Goal: Navigation & Orientation: Go to known website

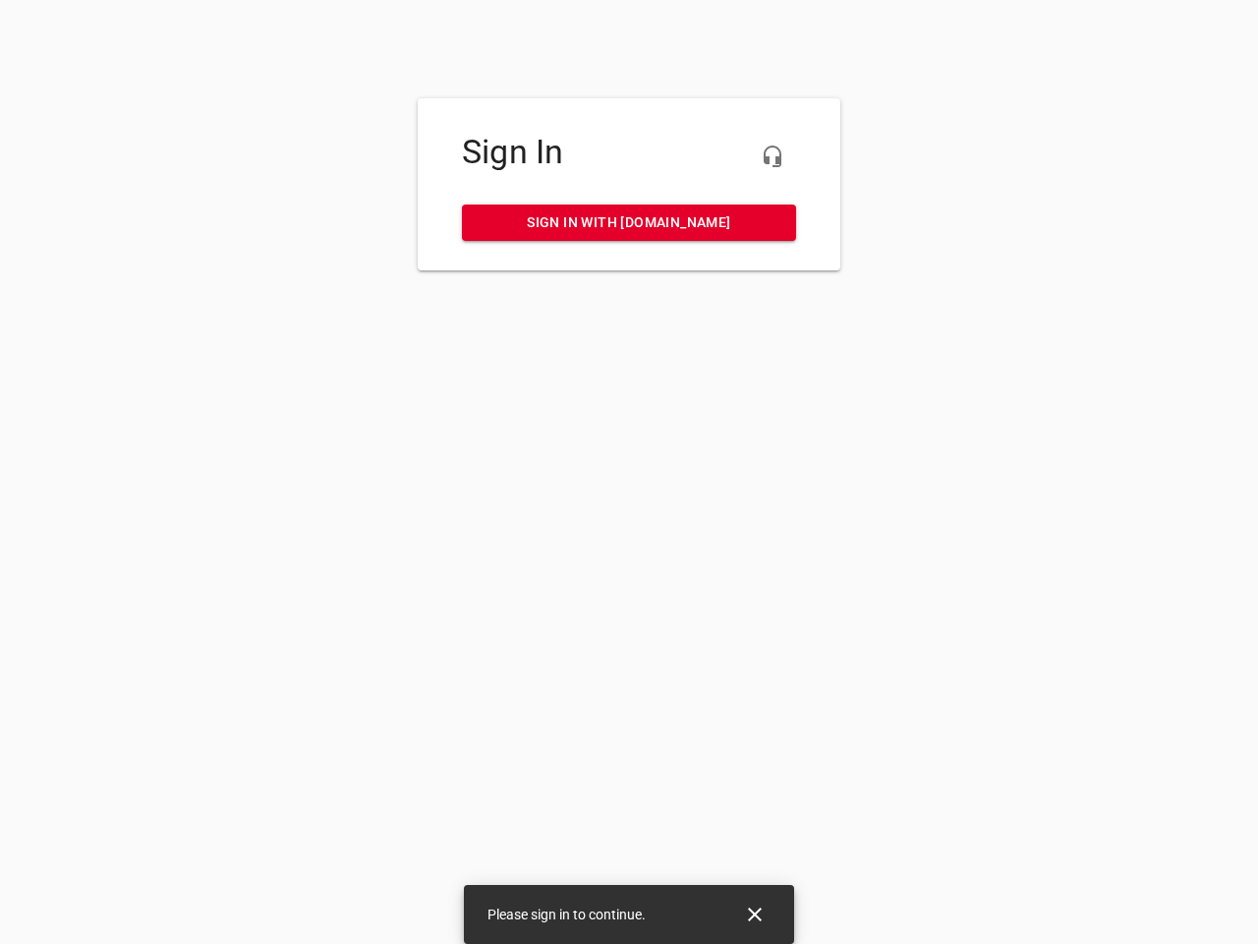
click at [772, 156] on icon "button" at bounding box center [773, 156] width 24 height 24
click at [755, 914] on icon "Close" at bounding box center [755, 914] width 14 height 14
